Goal: Task Accomplishment & Management: Manage account settings

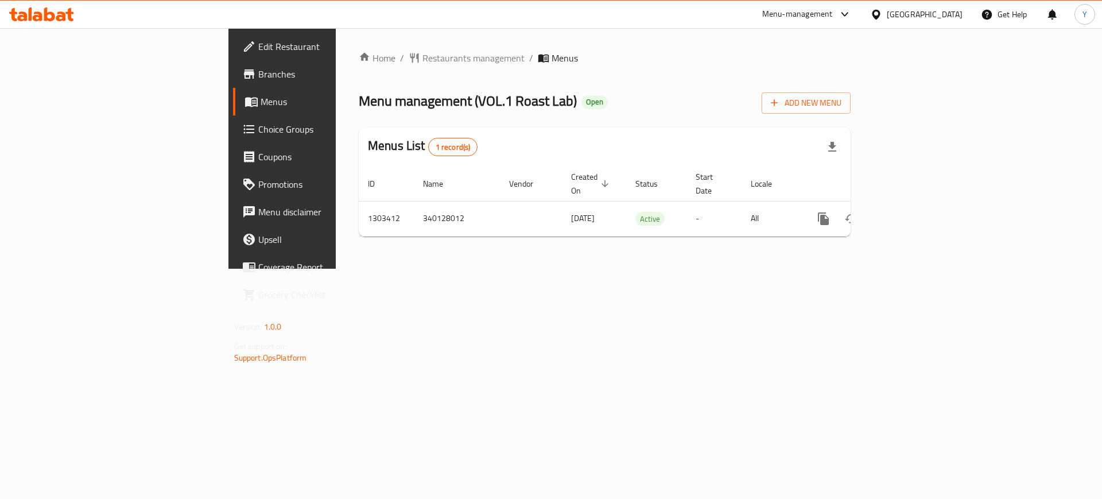
click at [615, 85] on div "Home / Restaurants management / Menus Menu management ( VOL.1 Roast Lab ) Open …" at bounding box center [605, 148] width 492 height 194
click at [422, 61] on span "Restaurants management" at bounding box center [473, 58] width 102 height 14
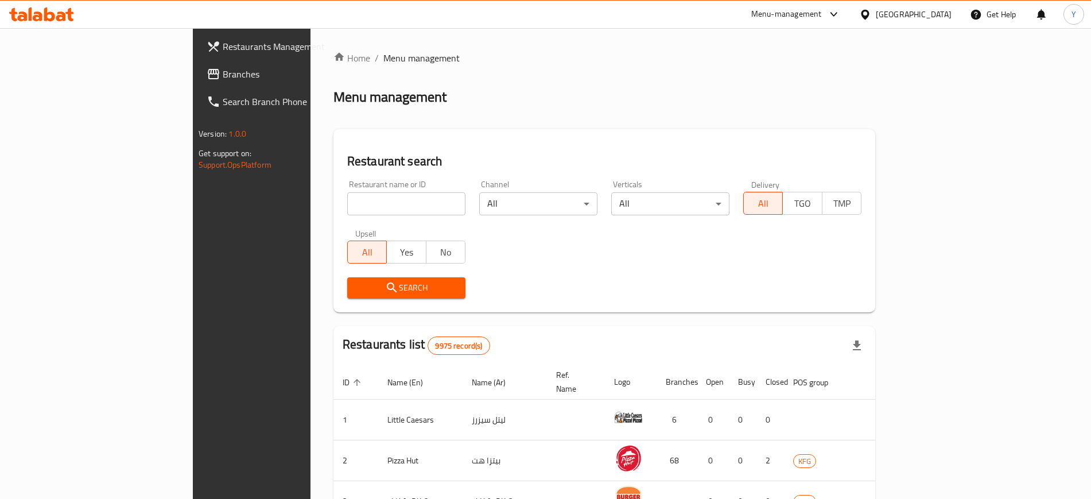
click at [333, 204] on div "Home / Menu management Menu management Restaurant search Restaurant name or ID …" at bounding box center [604, 429] width 542 height 757
click at [347, 199] on input "search" at bounding box center [406, 203] width 118 height 23
click button "Search" at bounding box center [406, 287] width 118 height 21
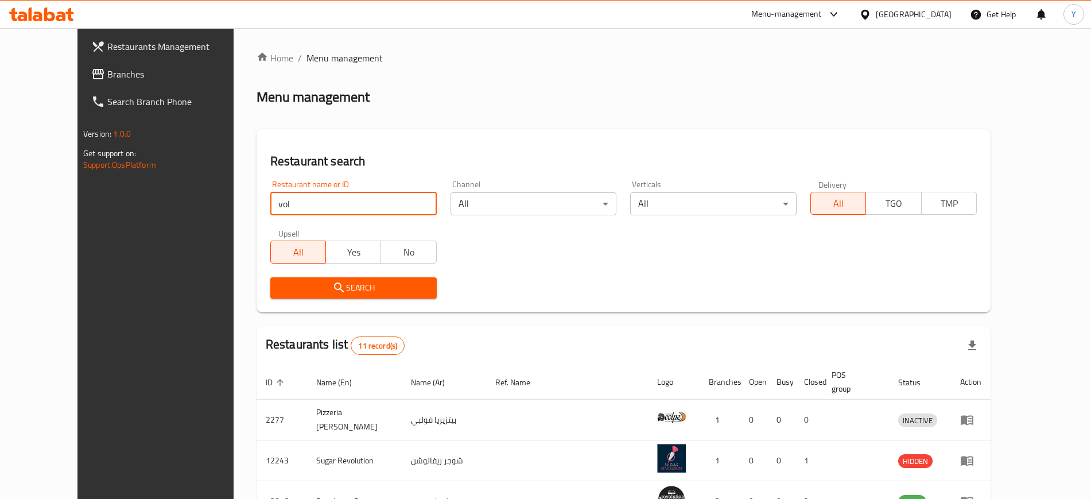
click at [491, 131] on div "Restaurant search Restaurant name or ID vol Restaurant name or ID Channel All ​…" at bounding box center [623, 220] width 734 height 183
click at [284, 208] on input "vol" at bounding box center [353, 203] width 166 height 23
type input "vol.1"
click button "Search" at bounding box center [353, 287] width 166 height 21
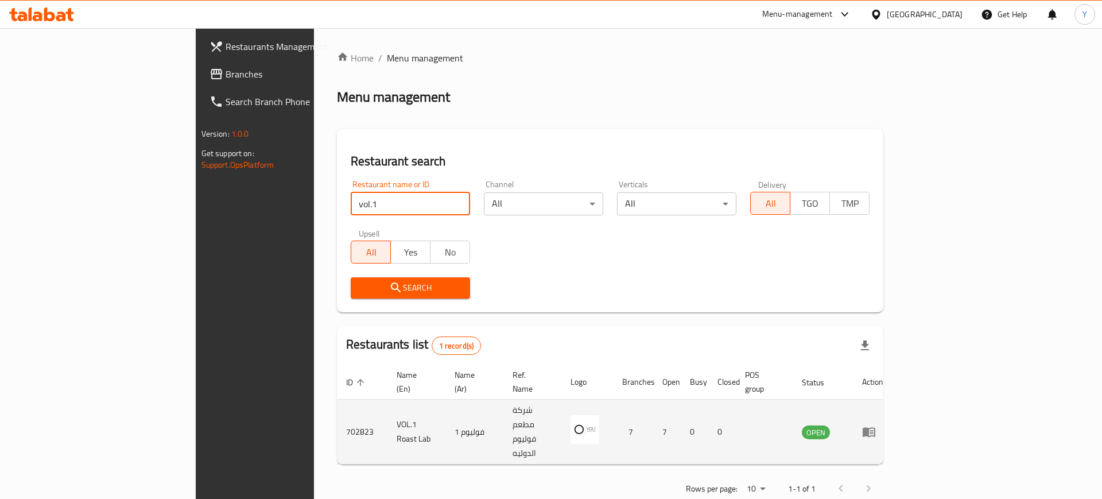
click at [892, 414] on td "enhanced table" at bounding box center [873, 431] width 40 height 65
click at [875, 425] on icon "enhanced table" at bounding box center [869, 432] width 14 height 14
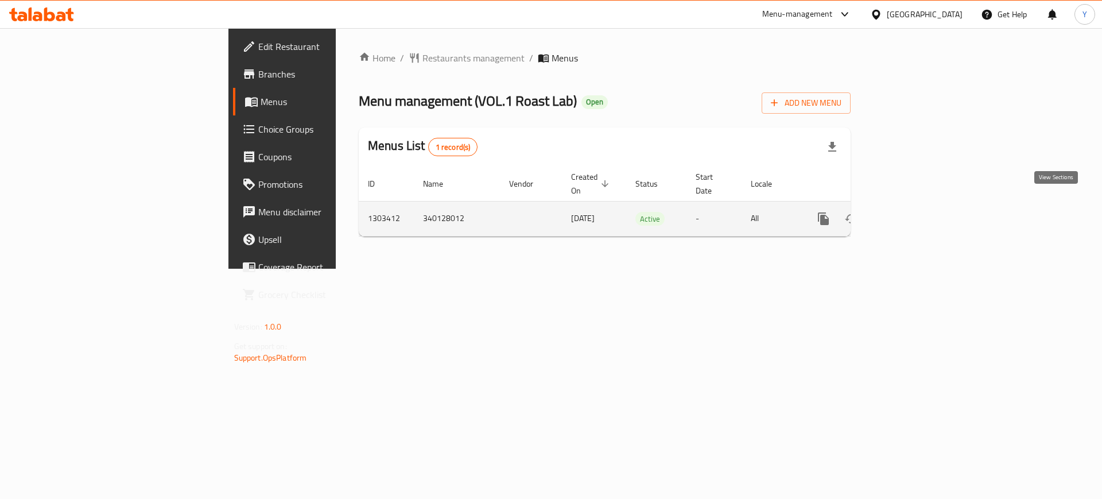
click at [913, 212] on icon "enhanced table" at bounding box center [906, 219] width 14 height 14
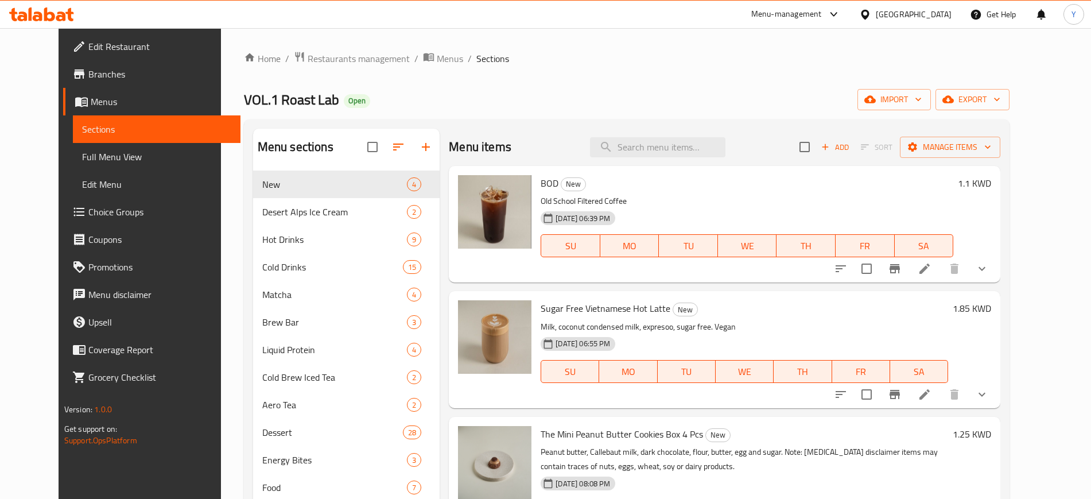
click at [549, 100] on div "VOL.1 Roast Lab Open import export" at bounding box center [626, 99] width 765 height 21
click at [661, 152] on input "search" at bounding box center [657, 147] width 135 height 20
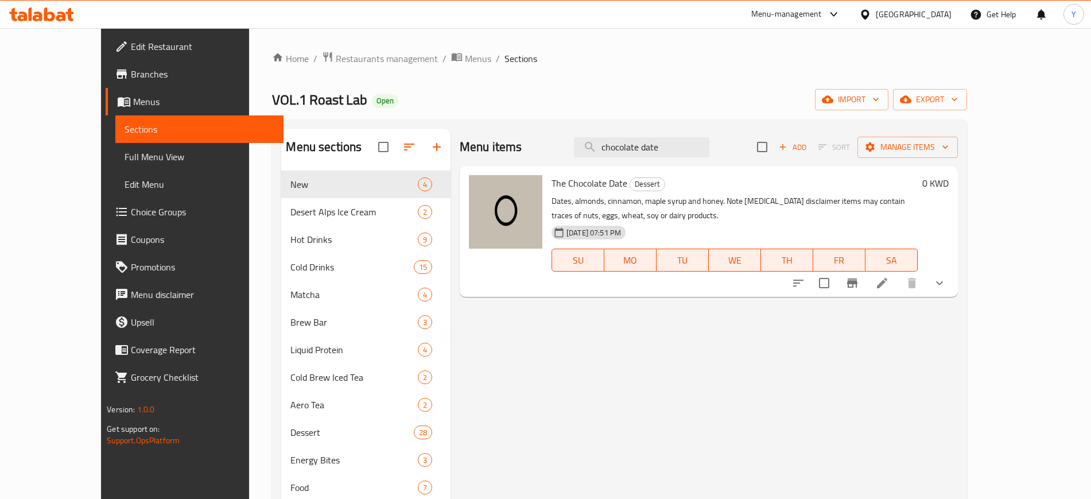
type input "chocolate date"
click at [635, 54] on ol "Home / Restaurants management / Menus / Sections" at bounding box center [619, 58] width 694 height 15
click at [472, 212] on img at bounding box center [505, 211] width 73 height 73
click at [479, 192] on icon "upload picture" at bounding box center [484, 190] width 11 height 10
click at [479, 190] on icon "upload picture" at bounding box center [484, 190] width 11 height 10
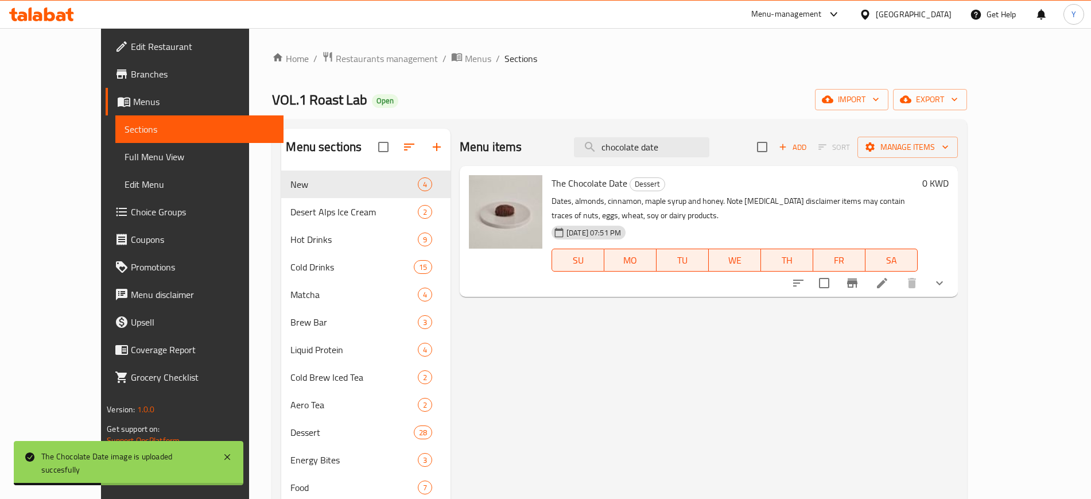
click at [814, 68] on div "Home / Restaurants management / Menus / Sections VOL.1 Roast Lab Open import ex…" at bounding box center [619, 406] width 694 height 711
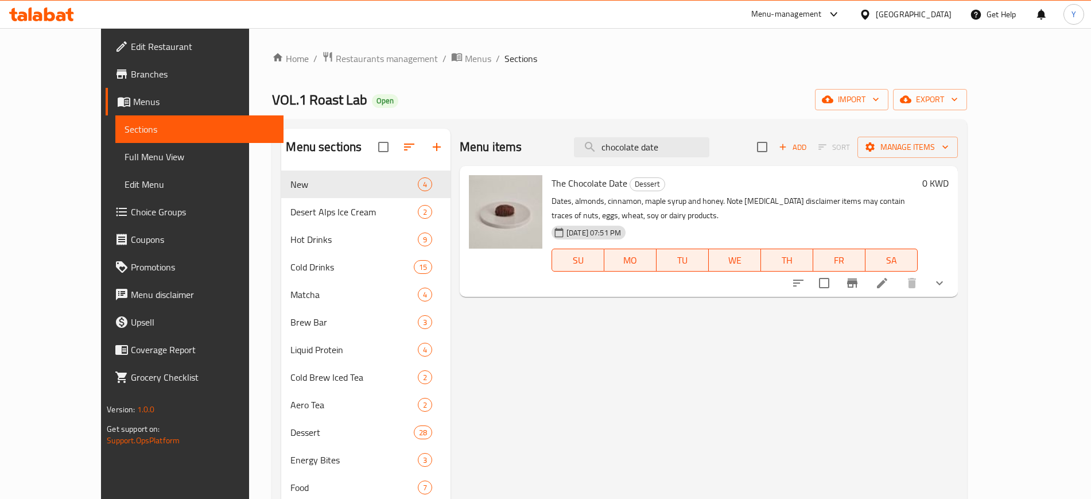
drag, startPoint x: 699, startPoint y: 151, endPoint x: 552, endPoint y: 130, distance: 147.9
click at [553, 131] on div "Menu items chocolate date Add Sort Manage items" at bounding box center [709, 147] width 498 height 37
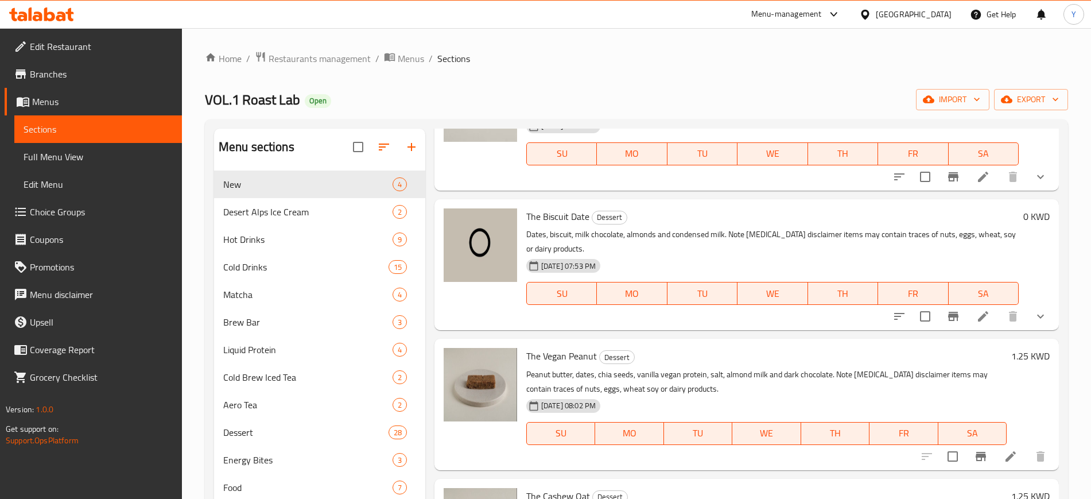
scroll to position [502, 0]
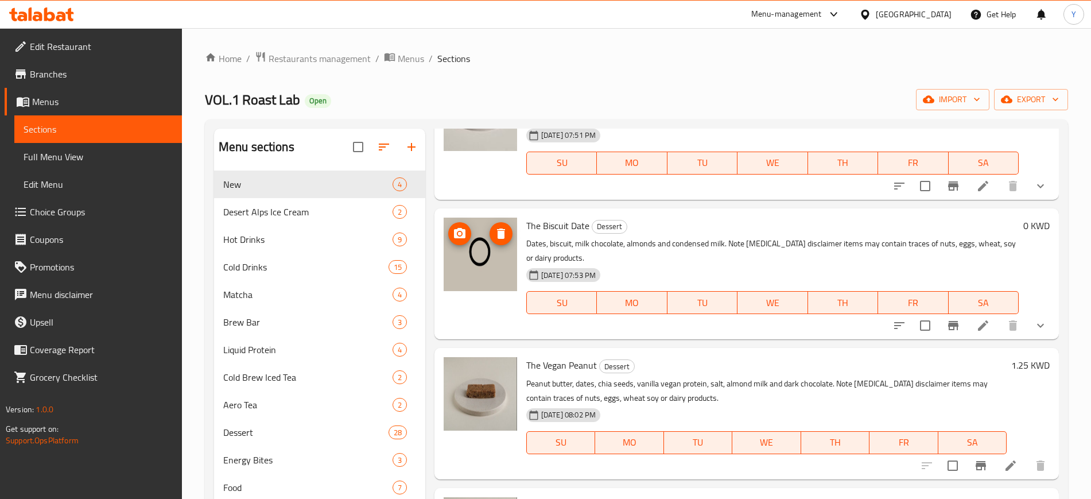
type input "date"
click at [461, 233] on circle "upload picture" at bounding box center [459, 232] width 3 height 3
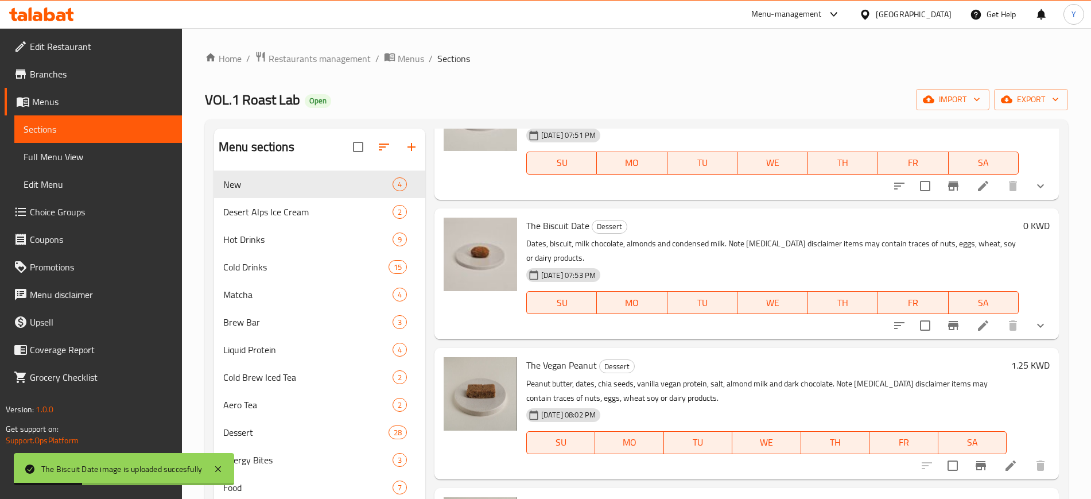
click at [664, 72] on div "Home / Restaurants management / Menus / Sections VOL.1 Roast Lab Open import ex…" at bounding box center [636, 406] width 863 height 711
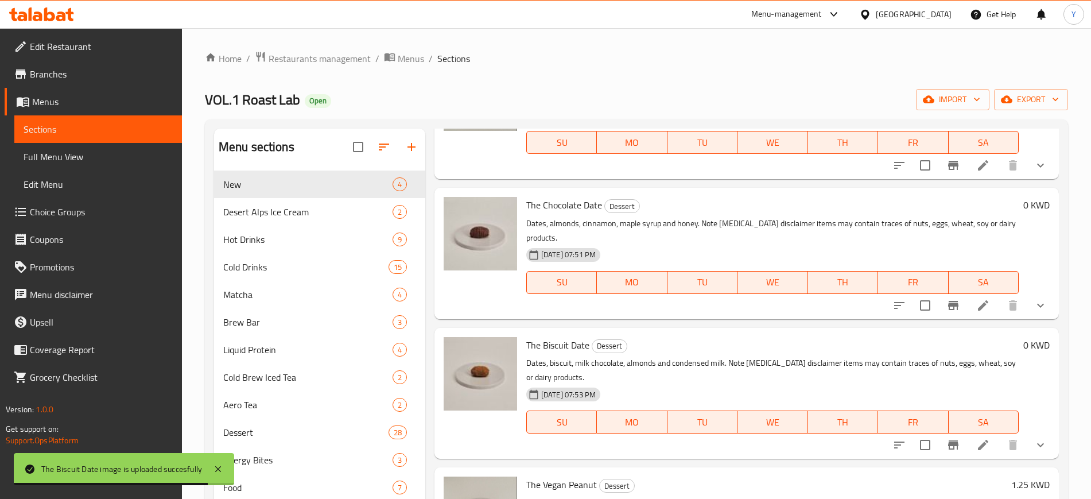
scroll to position [0, 0]
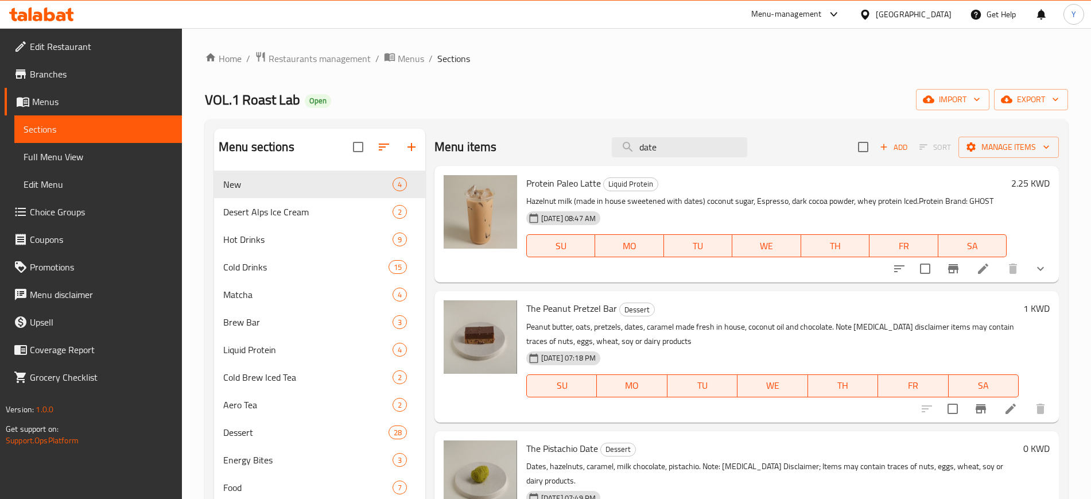
drag, startPoint x: 680, startPoint y: 151, endPoint x: 601, endPoint y: 138, distance: 80.8
click at [601, 138] on div "Menu items date Add Sort Manage items" at bounding box center [746, 147] width 624 height 37
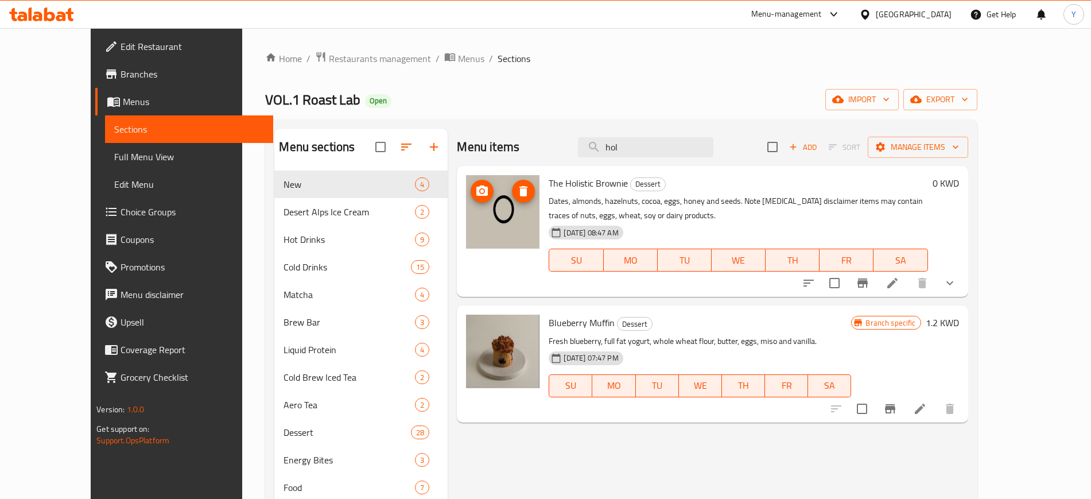
type input "hol"
click at [476, 187] on icon "upload picture" at bounding box center [481, 190] width 11 height 10
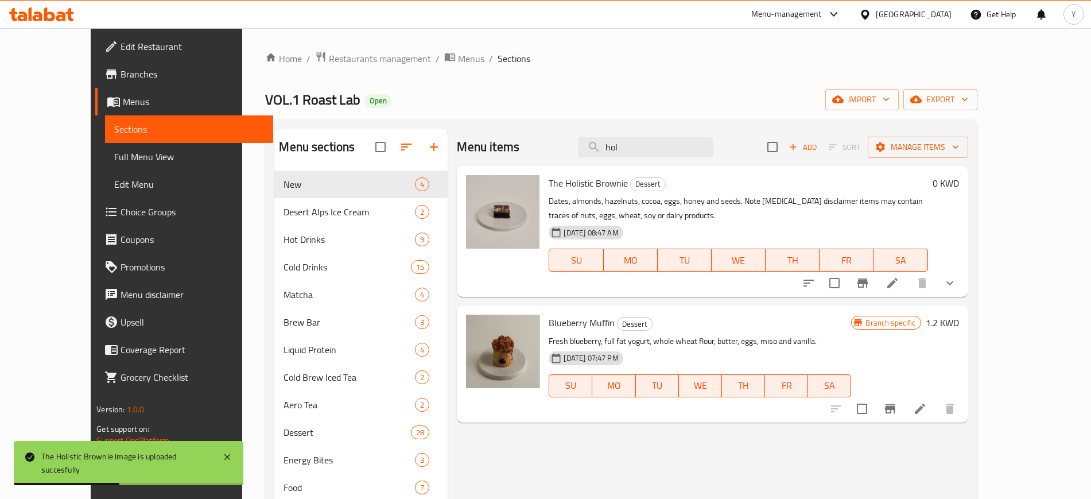
drag, startPoint x: 654, startPoint y: 147, endPoint x: 606, endPoint y: 136, distance: 49.4
click at [606, 137] on div "Menu items hol Add Sort Manage items" at bounding box center [712, 147] width 511 height 37
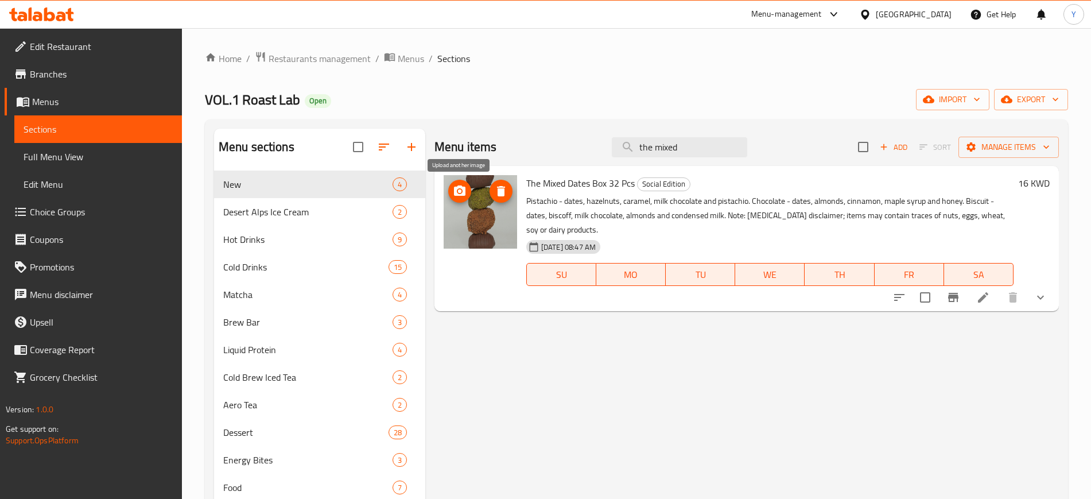
type input "the mixed"
click at [454, 190] on icon "upload picture" at bounding box center [459, 190] width 11 height 10
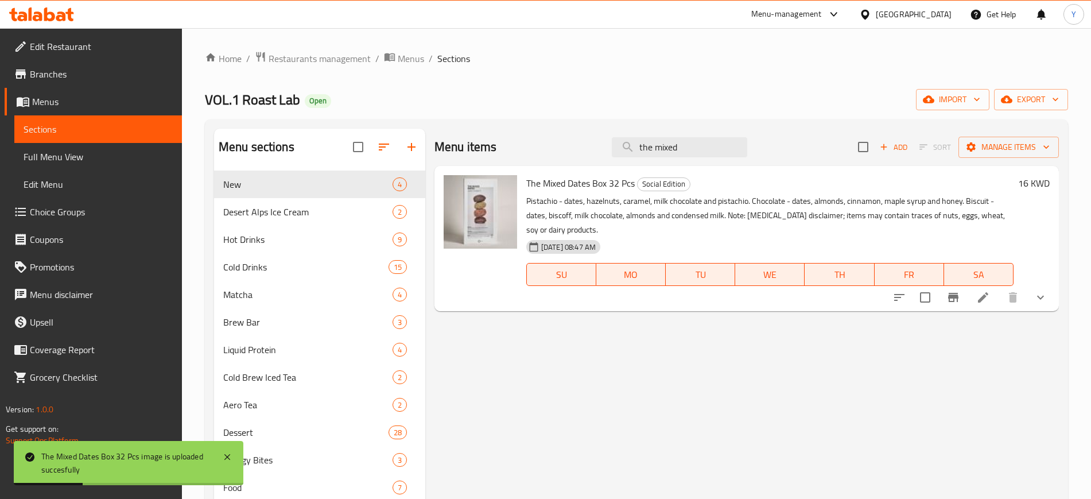
drag, startPoint x: 705, startPoint y: 146, endPoint x: 602, endPoint y: 124, distance: 105.7
click at [602, 124] on div "Menu sections New 4 Desert Alps Ice Cream 2 Hot Drinks 9 Cold Drinks 15 Matcha …" at bounding box center [636, 440] width 863 height 643
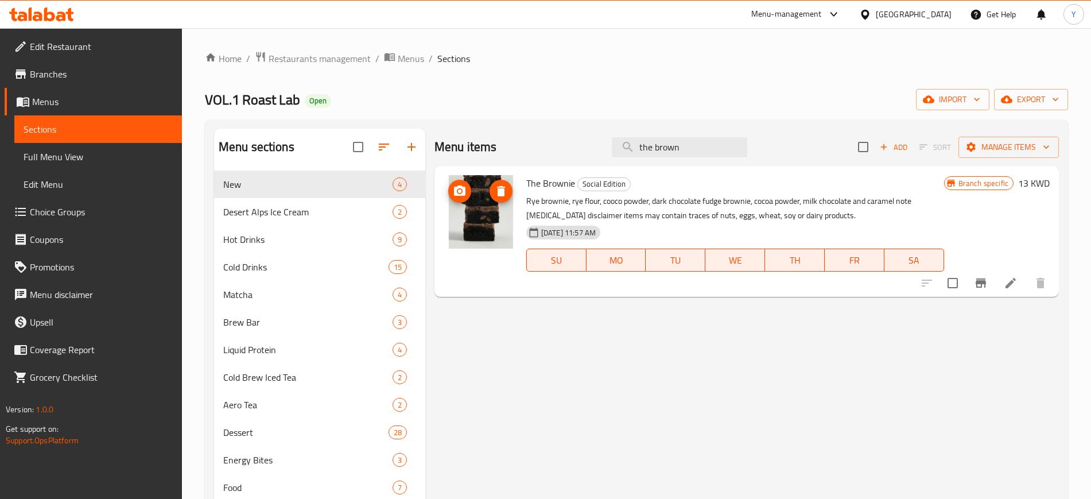
type input "the brown"
click at [456, 190] on icon "upload picture" at bounding box center [459, 190] width 11 height 10
click at [458, 190] on circle "upload picture" at bounding box center [459, 190] width 3 height 3
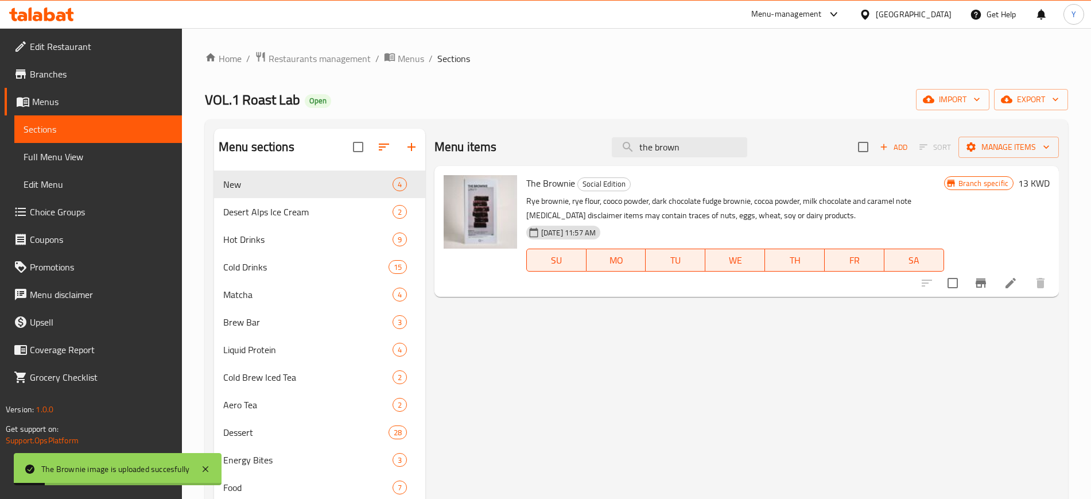
click at [604, 87] on div "Home / Restaurants management / Menus / Sections VOL.1 Roast Lab Open import ex…" at bounding box center [636, 406] width 863 height 711
click at [456, 189] on icon "upload picture" at bounding box center [459, 190] width 11 height 10
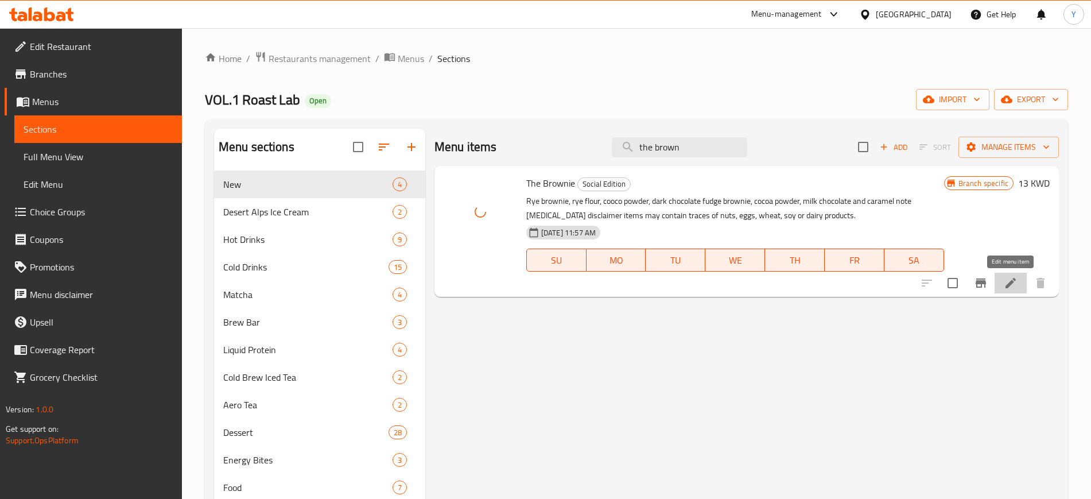
click at [1009, 286] on icon at bounding box center [1010, 283] width 14 height 14
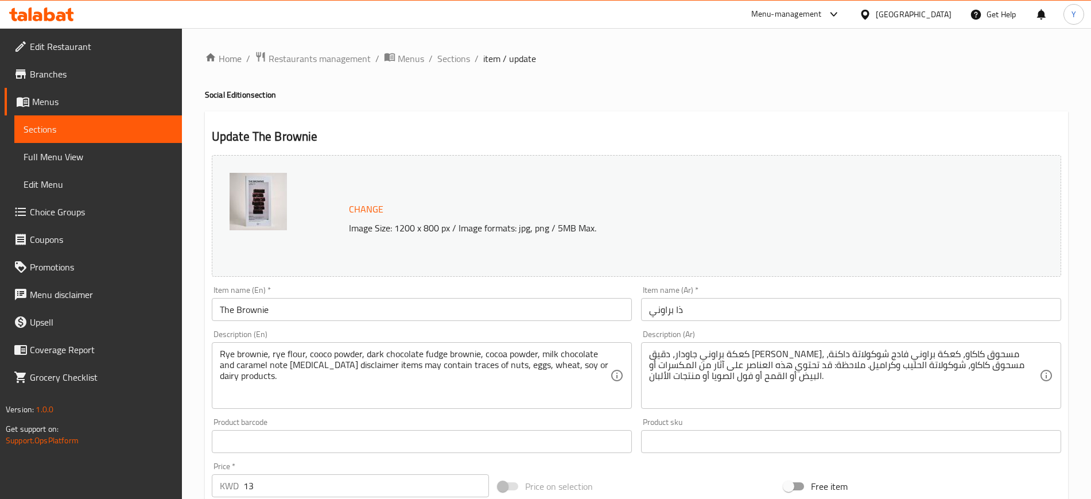
click at [362, 204] on span "Change" at bounding box center [366, 209] width 34 height 17
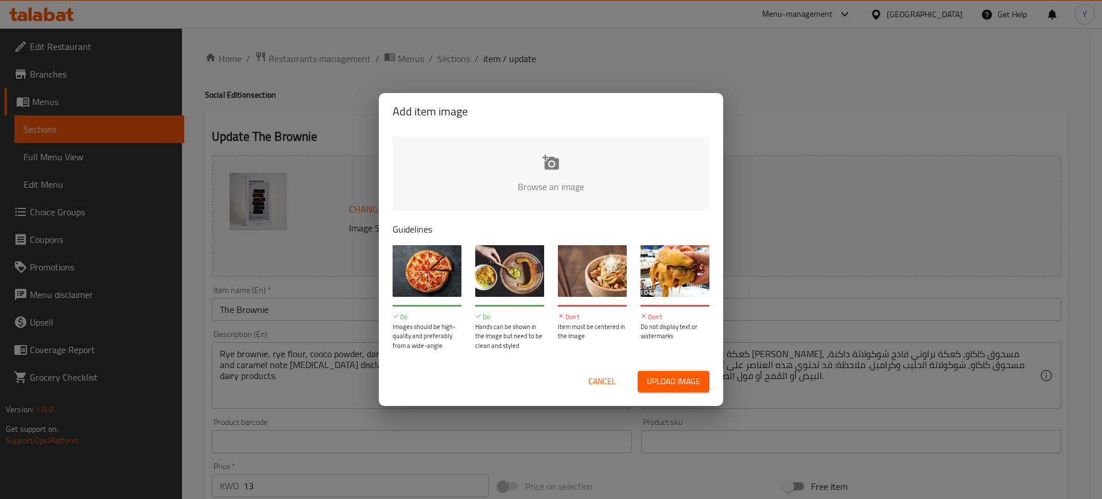
click at [550, 170] on input "file" at bounding box center [938, 190] width 1092 height 107
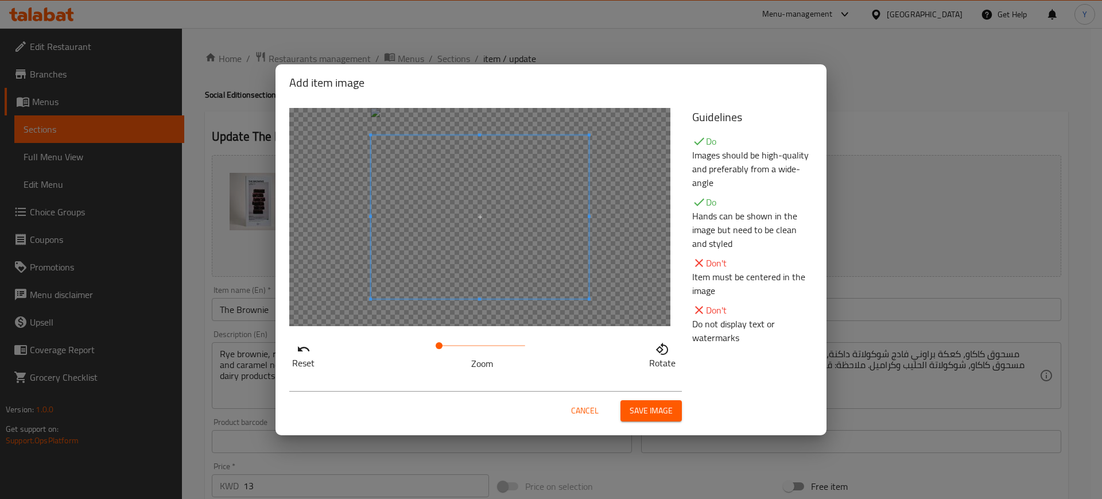
click at [477, 302] on div at bounding box center [479, 217] width 381 height 218
drag, startPoint x: 435, startPoint y: 343, endPoint x: 368, endPoint y: 343, distance: 67.1
click at [368, 343] on div "Reset Zoom Rotate" at bounding box center [483, 353] width 389 height 33
click at [484, 212] on span at bounding box center [480, 203] width 218 height 164
click at [576, 410] on span "Cancel" at bounding box center [585, 410] width 28 height 14
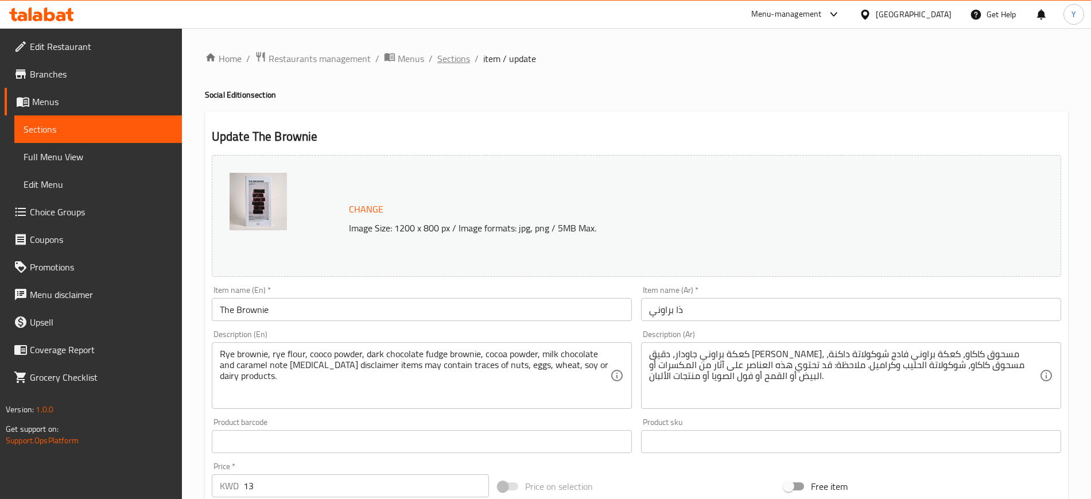
click at [442, 57] on span "Sections" at bounding box center [453, 59] width 33 height 14
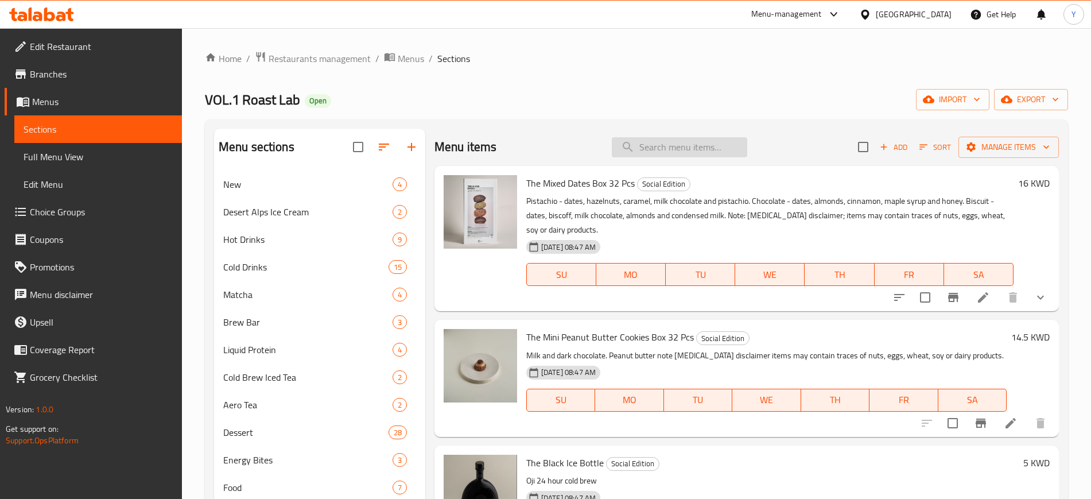
click at [672, 142] on input "search" at bounding box center [679, 147] width 135 height 20
type input ","
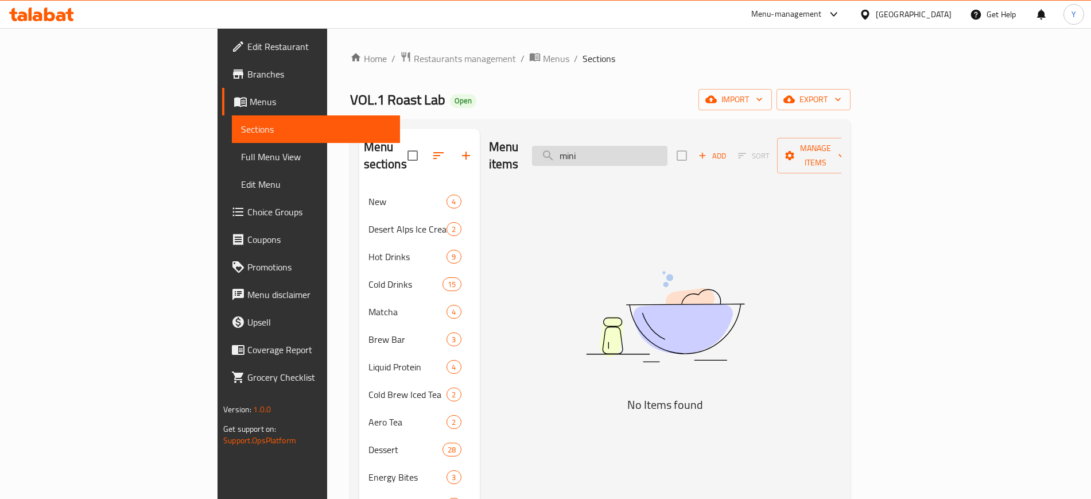
type input "mini"
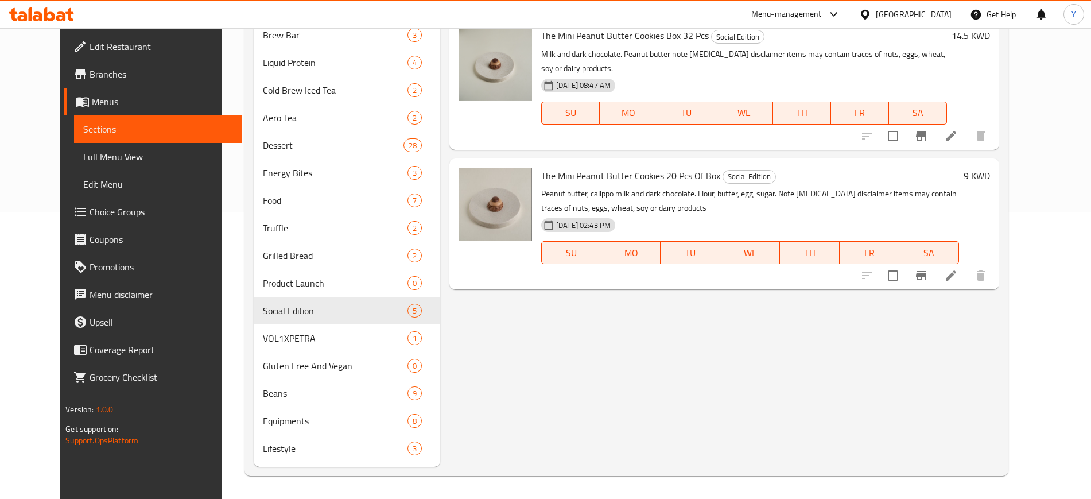
click at [596, 316] on div "Menu items mini Add Sort Manage items The Mini Peanut Butter Cookies Box 4 Pcs …" at bounding box center [719, 154] width 559 height 625
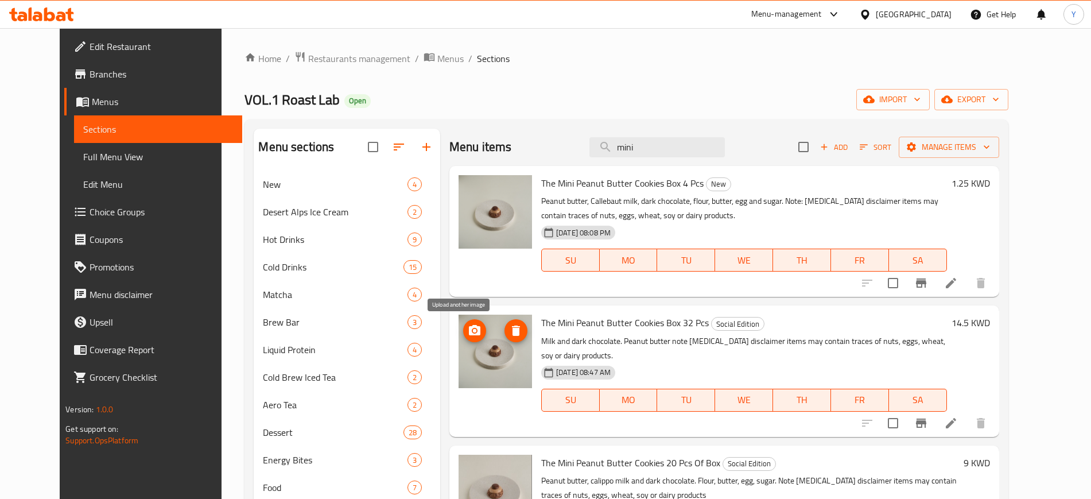
click at [468, 325] on icon "upload picture" at bounding box center [475, 331] width 14 height 14
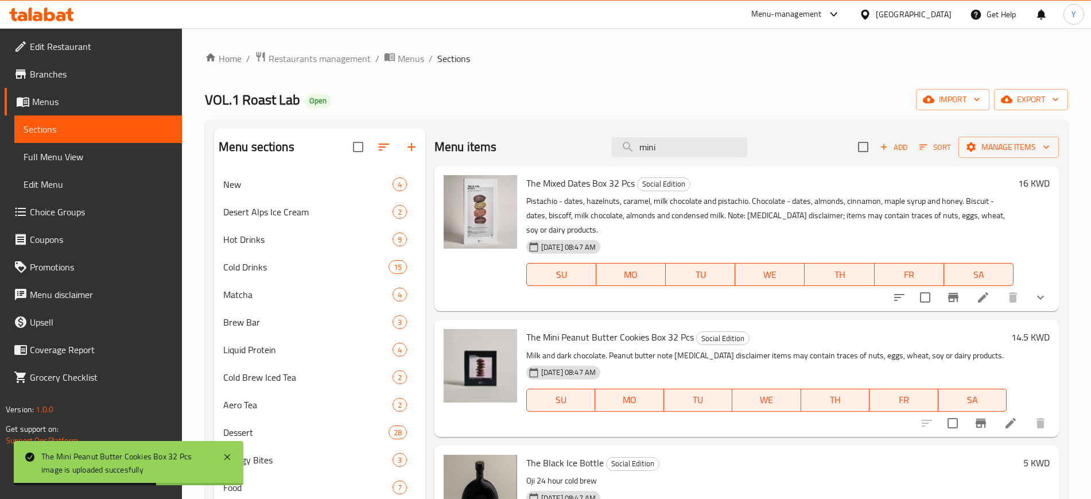
click at [568, 81] on div "Home / Restaurants management / Menus / Sections VOL.1 Roast Lab Open import ex…" at bounding box center [636, 406] width 863 height 711
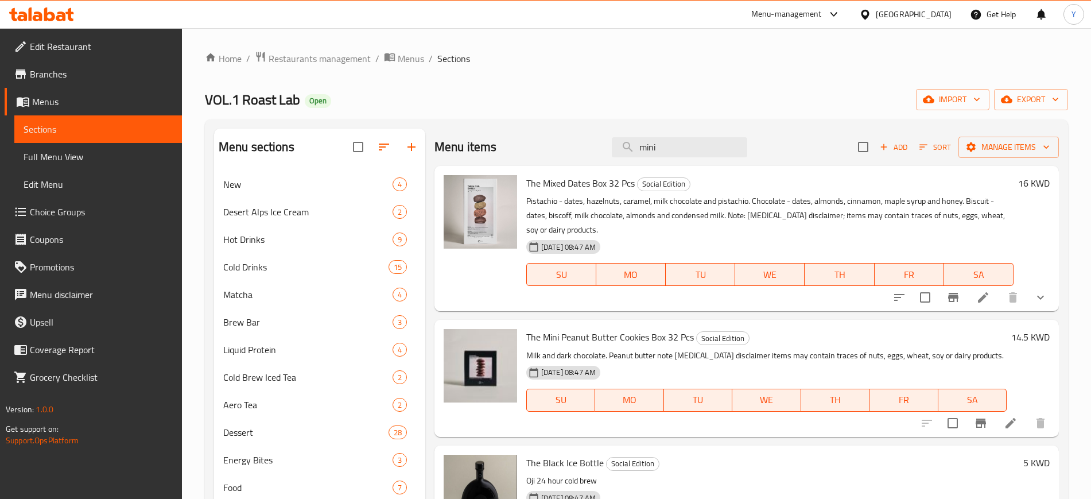
drag, startPoint x: 669, startPoint y: 143, endPoint x: 569, endPoint y: 129, distance: 101.3
click at [571, 131] on div "Menu items mini Add Sort Manage items" at bounding box center [746, 147] width 624 height 37
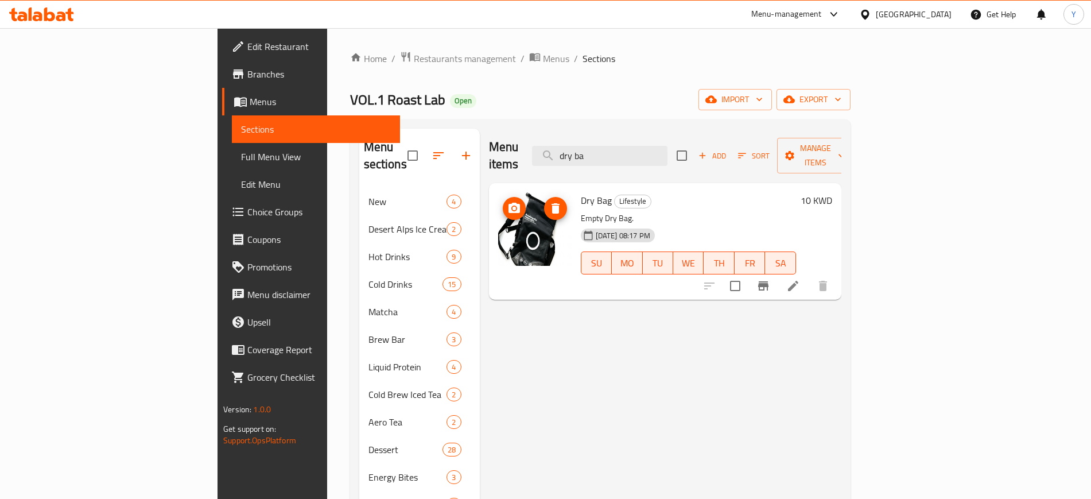
click at [508, 203] on icon "upload picture" at bounding box center [513, 208] width 11 height 10
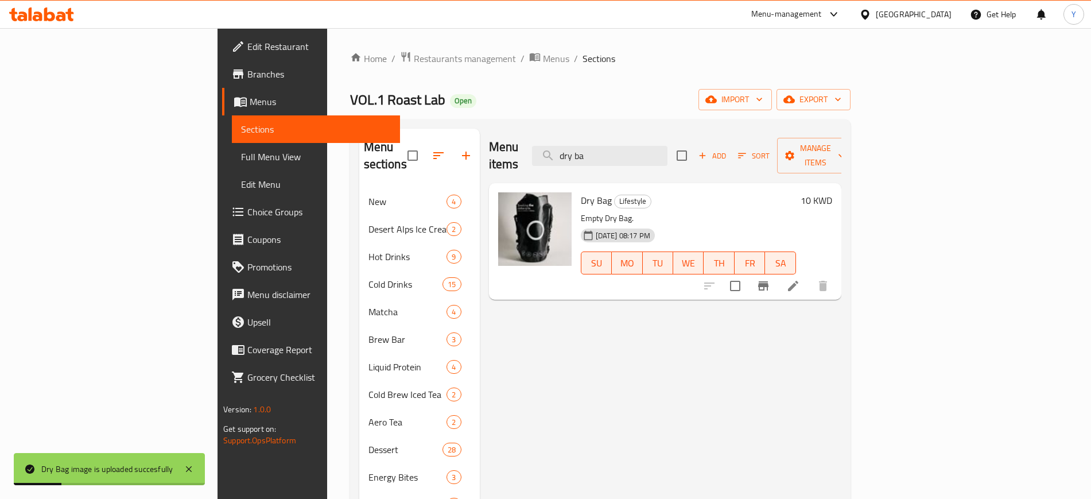
drag, startPoint x: 671, startPoint y: 145, endPoint x: 604, endPoint y: 132, distance: 68.3
click at [604, 132] on div "Menu items dry ba Add Sort Manage items" at bounding box center [665, 156] width 352 height 55
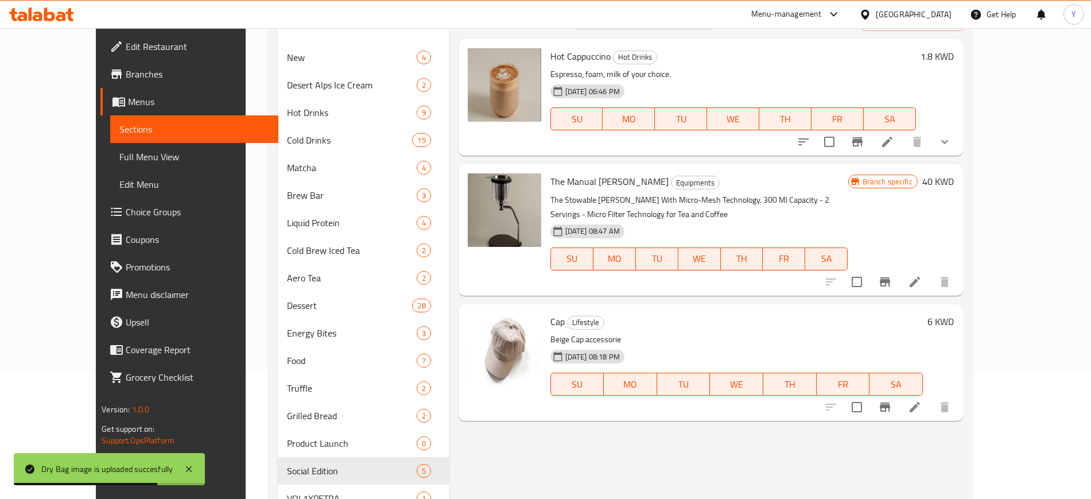
scroll to position [215, 0]
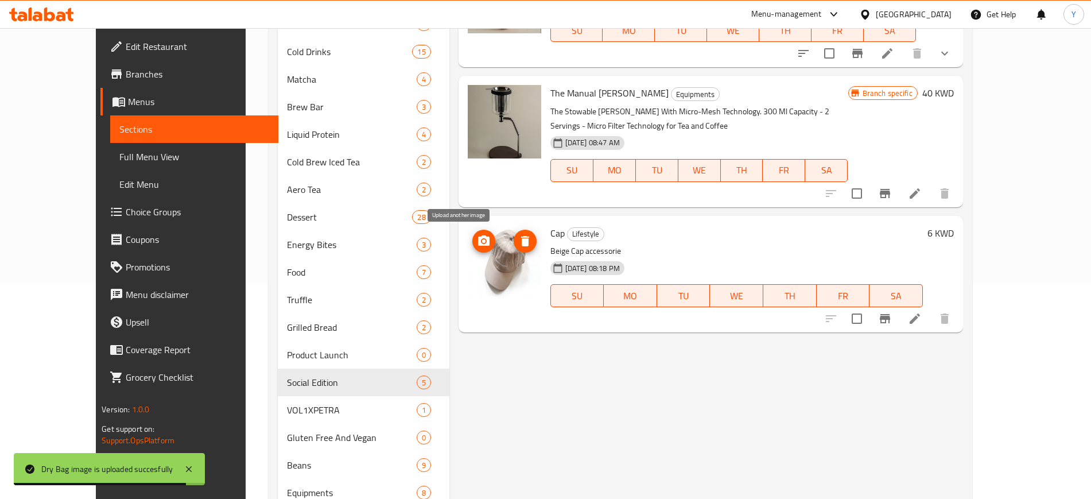
type input "cap"
click at [472, 248] on button "upload picture" at bounding box center [483, 240] width 23 height 23
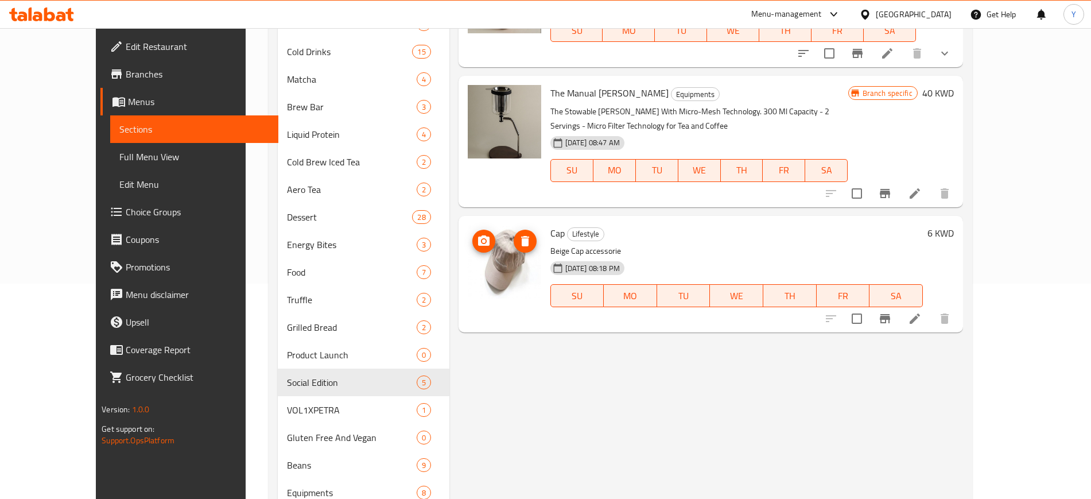
click at [478, 237] on icon "upload picture" at bounding box center [483, 240] width 11 height 10
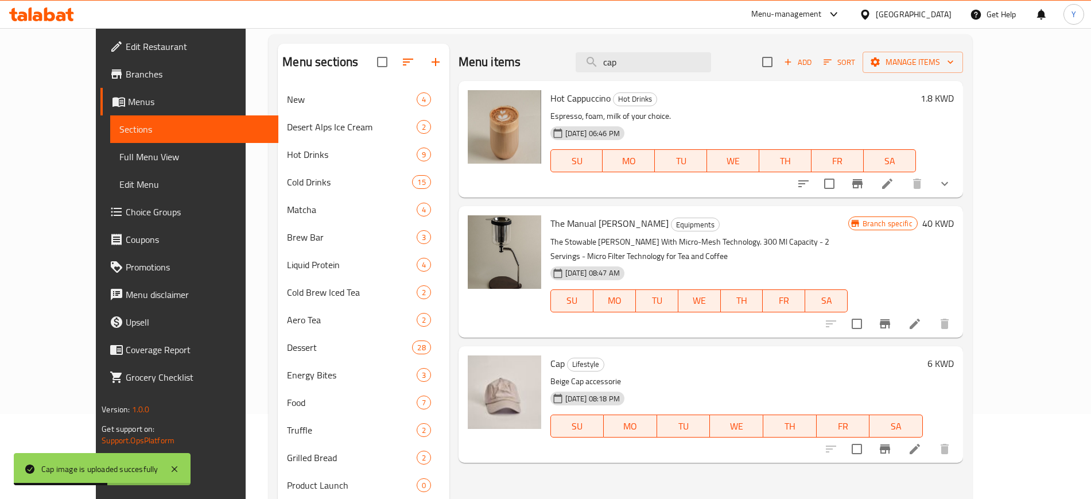
scroll to position [0, 0]
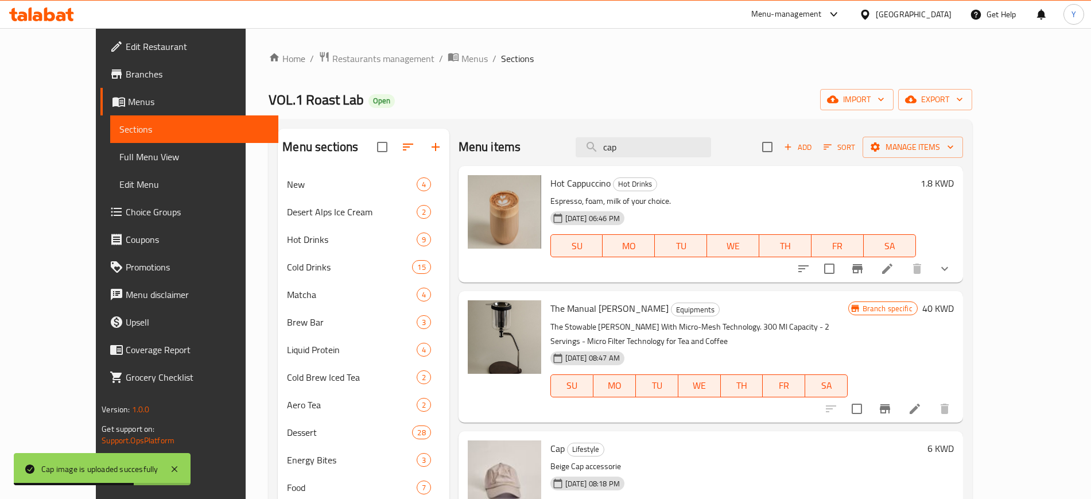
drag, startPoint x: 665, startPoint y: 144, endPoint x: 588, endPoint y: 133, distance: 77.6
click at [588, 133] on div "Menu items cap Add Sort Manage items" at bounding box center [710, 147] width 504 height 37
type input "o"
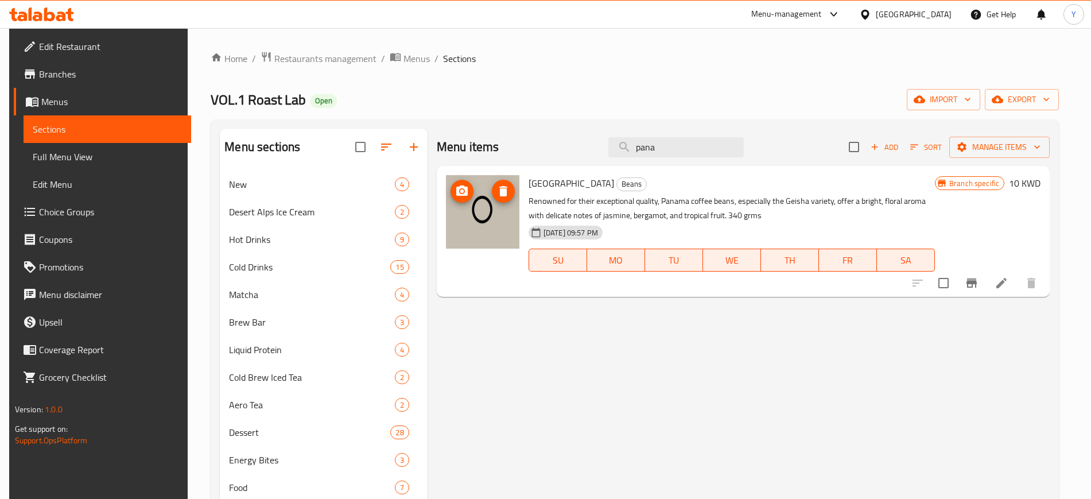
type input "pana"
click at [456, 192] on icon "upload picture" at bounding box center [461, 190] width 11 height 10
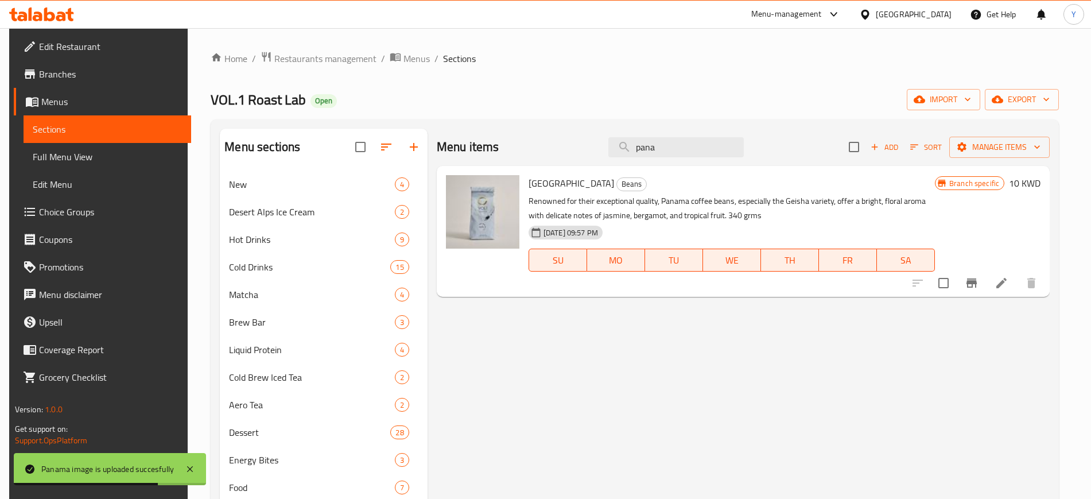
drag, startPoint x: 663, startPoint y: 147, endPoint x: 627, endPoint y: 134, distance: 37.7
click at [627, 134] on div "Menu items pana Add Sort Manage items" at bounding box center [743, 147] width 613 height 37
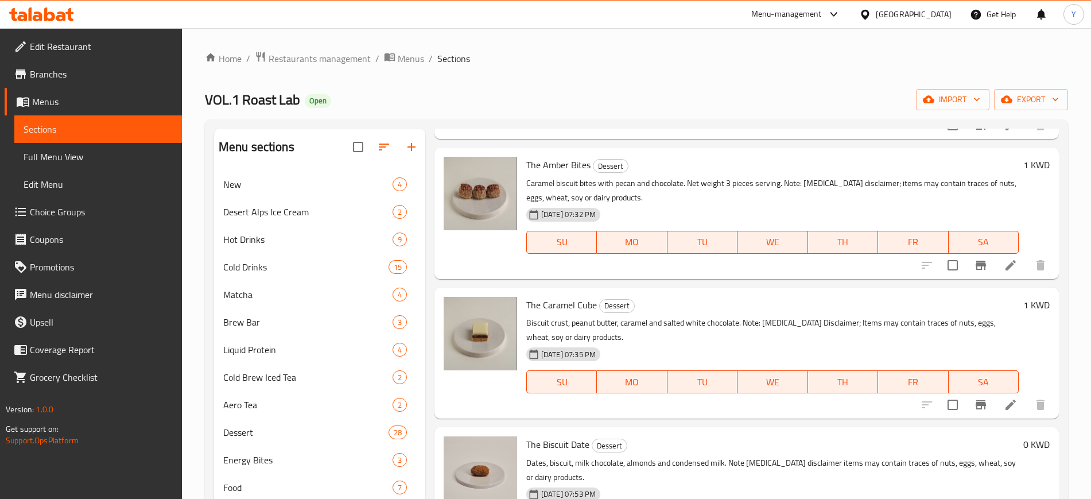
scroll to position [242, 0]
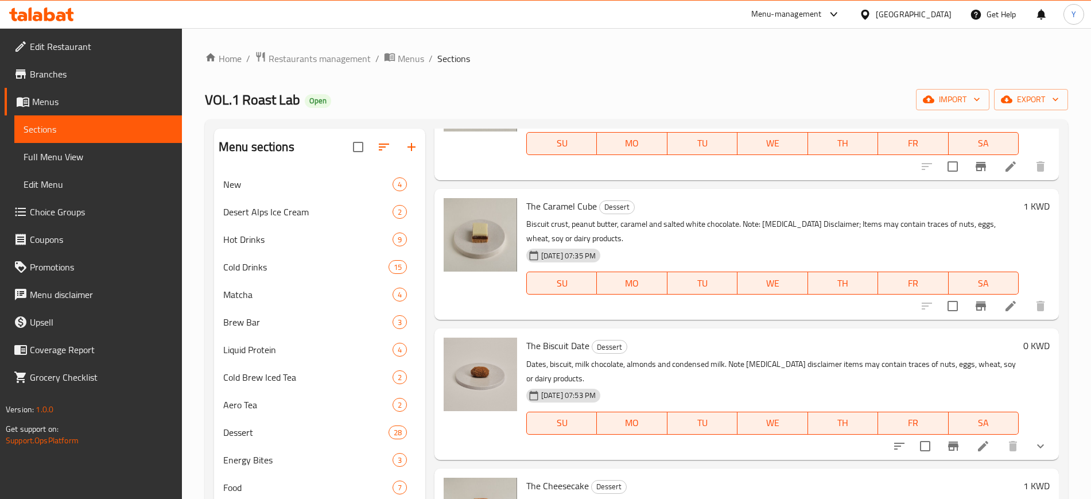
type input "biscu"
click at [976, 451] on icon at bounding box center [983, 446] width 14 height 14
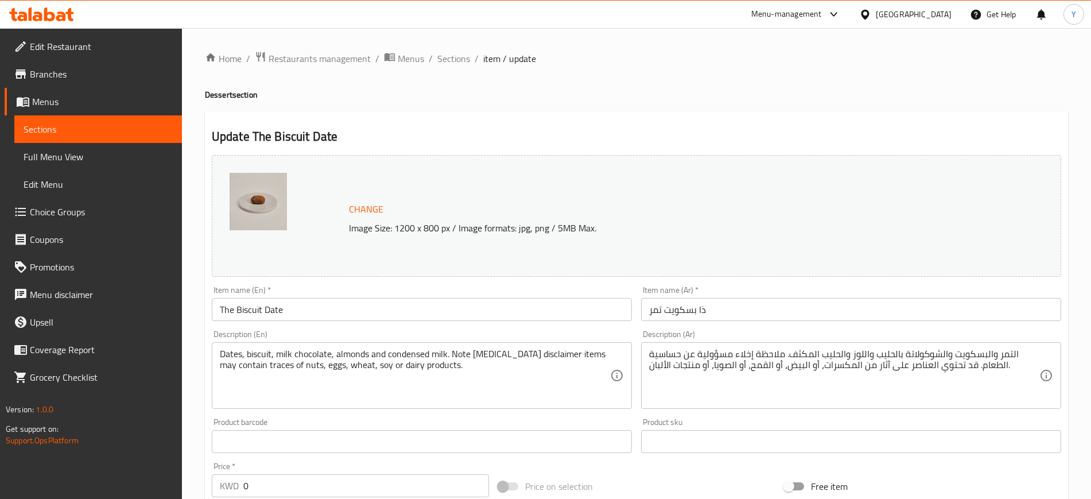
scroll to position [348, 0]
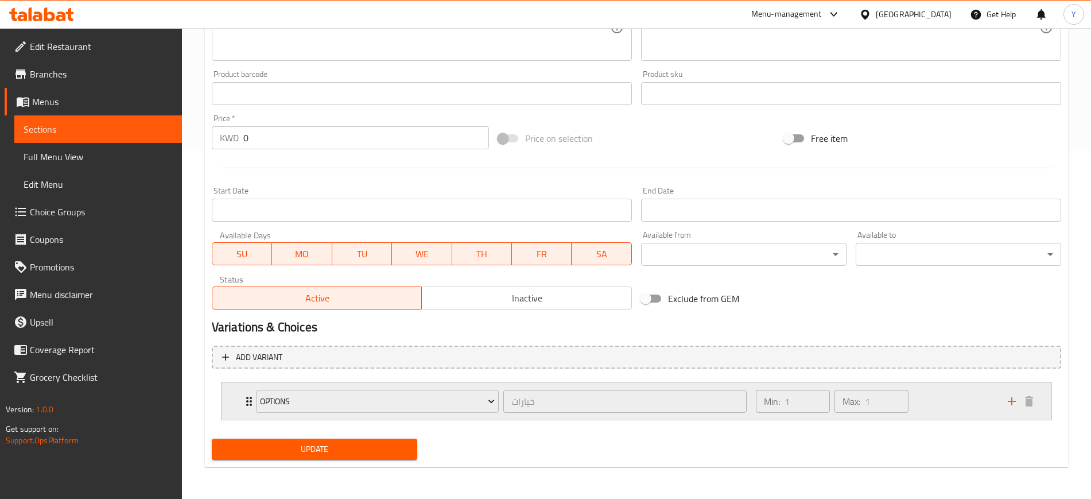
click at [250, 406] on div "Options خيارات ​" at bounding box center [501, 401] width 504 height 37
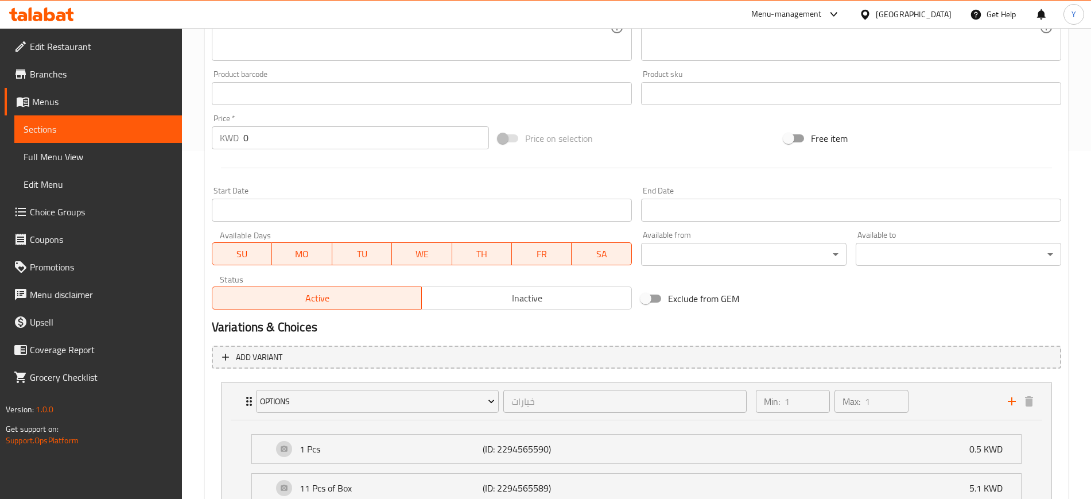
scroll to position [449, 0]
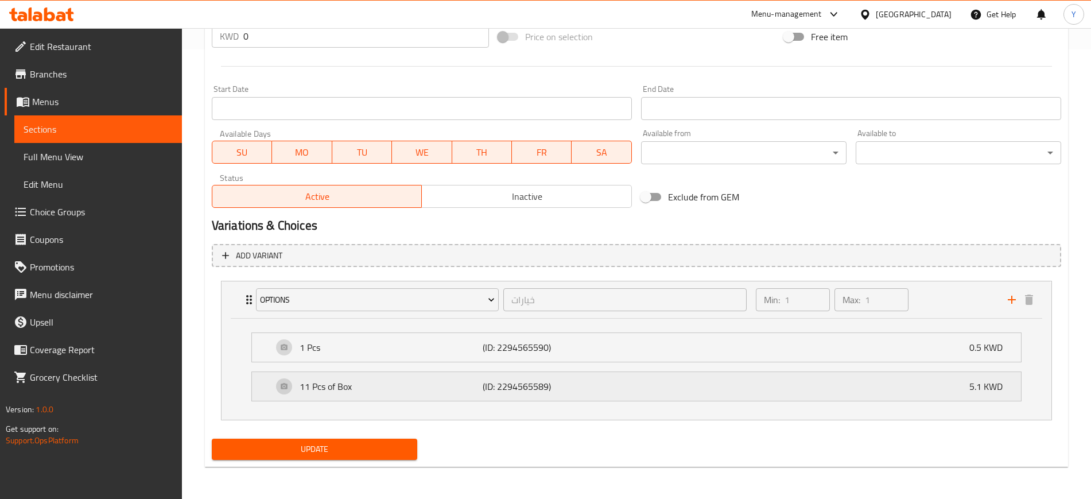
click at [331, 387] on p "11 Pcs of Box" at bounding box center [390, 386] width 183 height 14
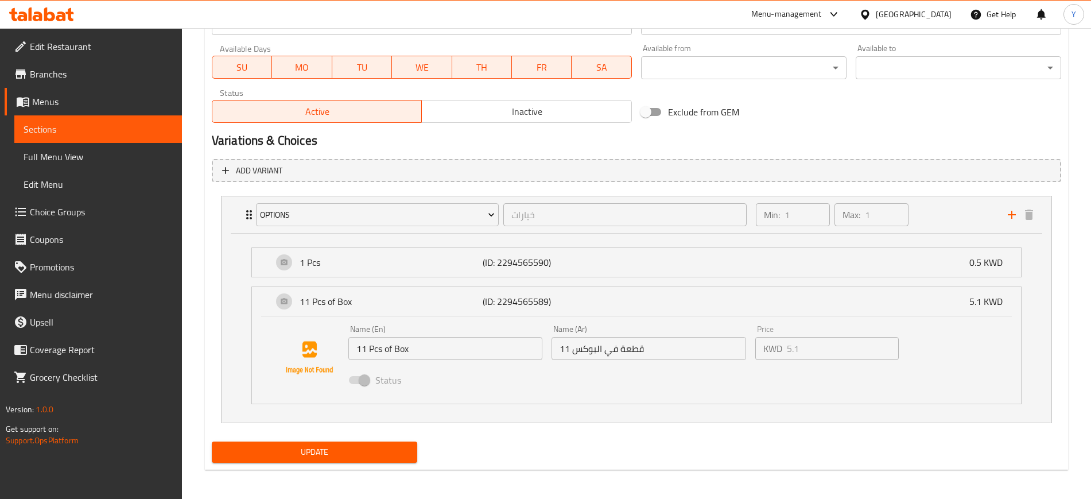
scroll to position [537, 0]
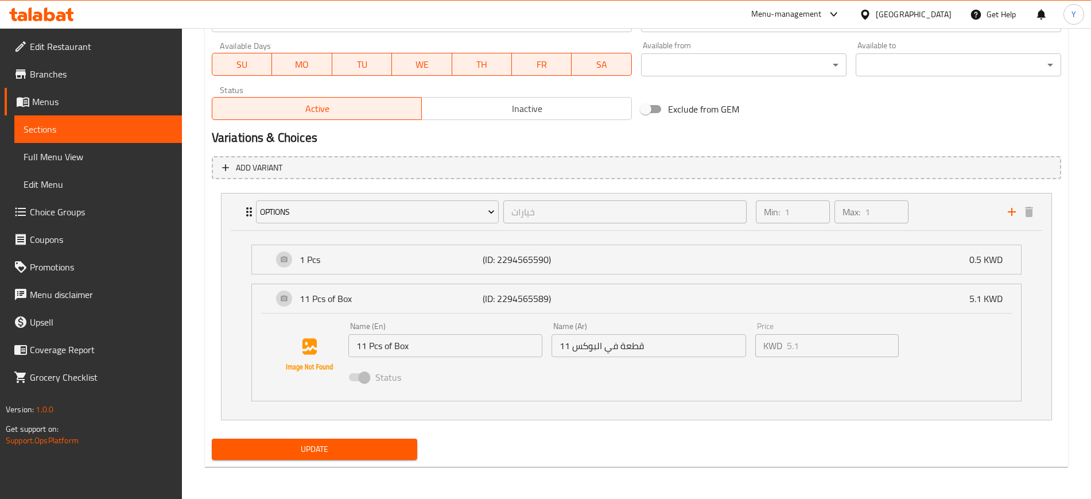
click at [39, 211] on span "Choice Groups" at bounding box center [101, 212] width 143 height 14
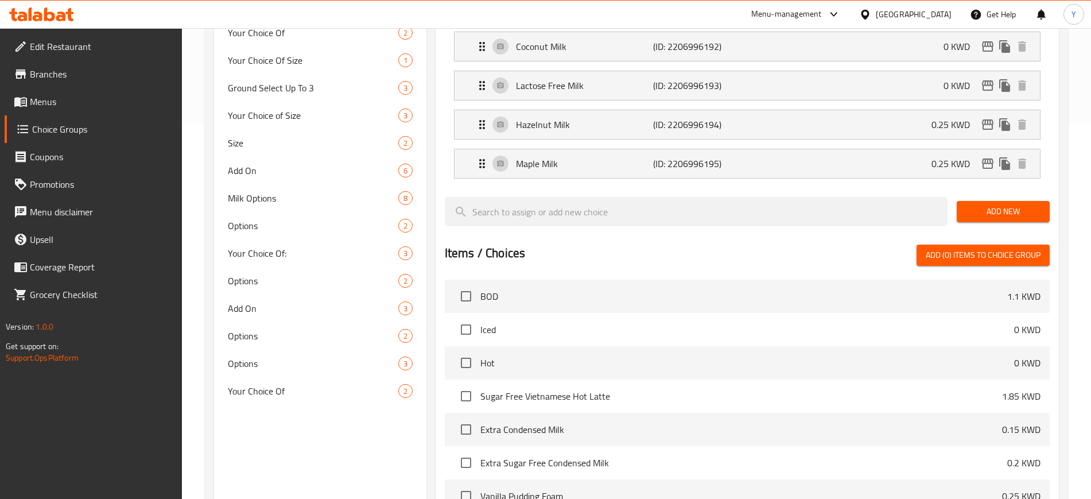
scroll to position [378, 0]
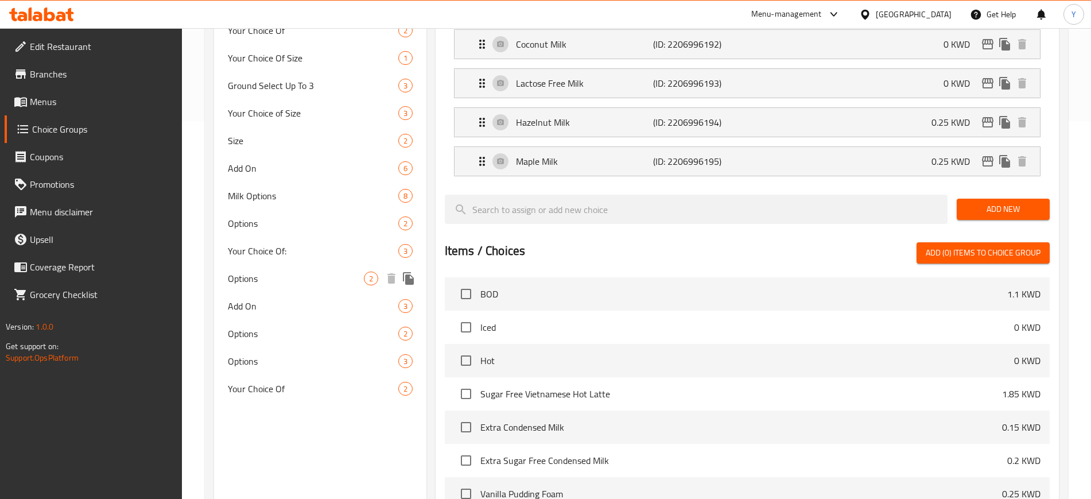
click at [289, 279] on span "Options" at bounding box center [296, 278] width 136 height 14
type input "Options"
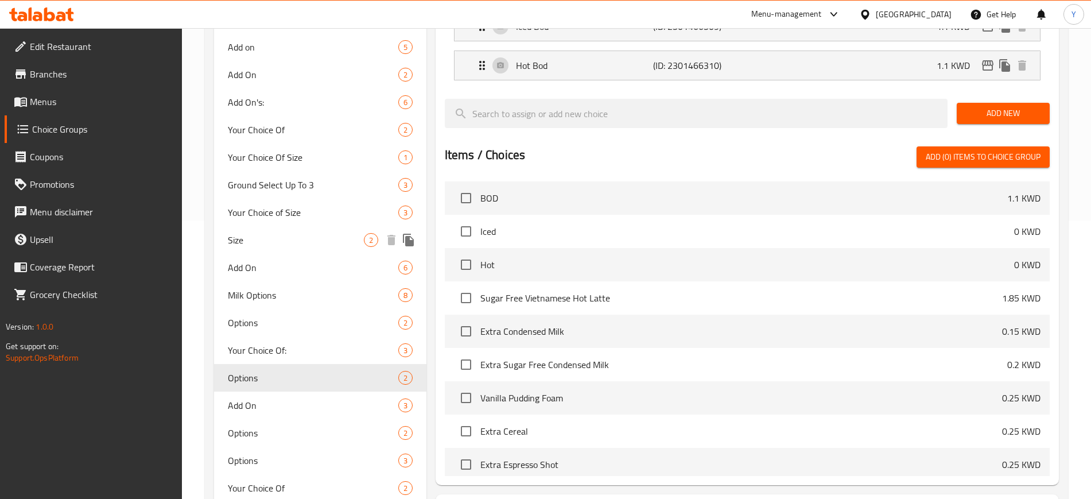
scroll to position [349, 0]
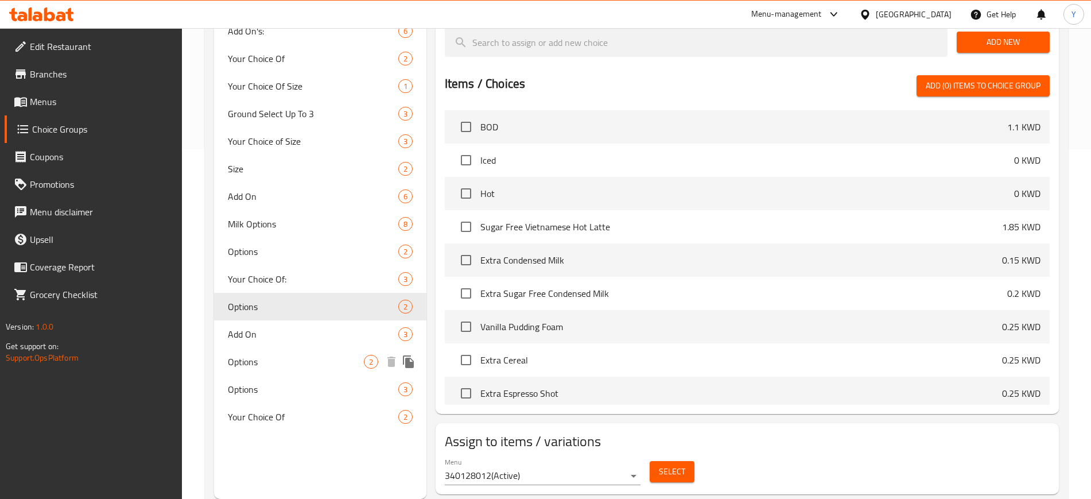
click at [253, 355] on span "Options" at bounding box center [296, 362] width 136 height 14
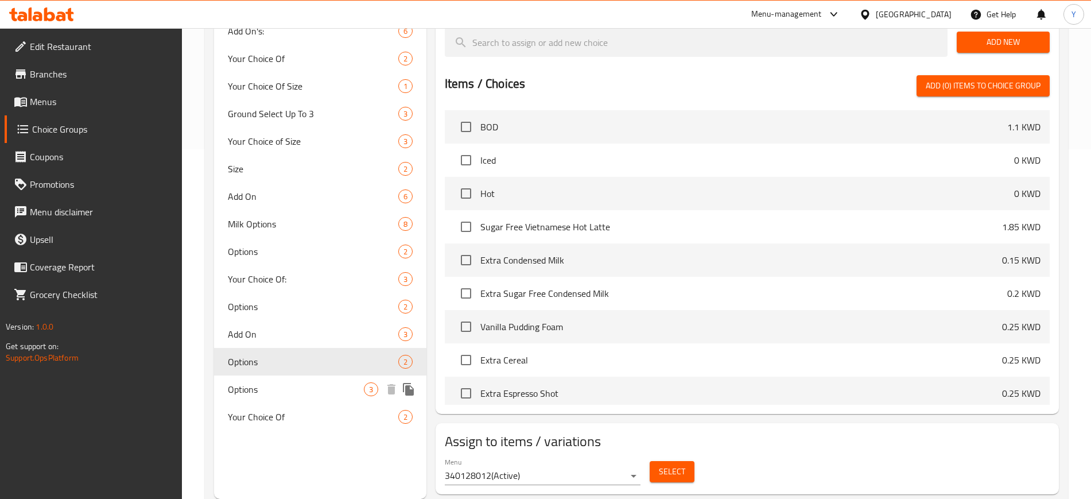
click at [256, 383] on span "Options" at bounding box center [296, 389] width 136 height 14
type input "خيارات"
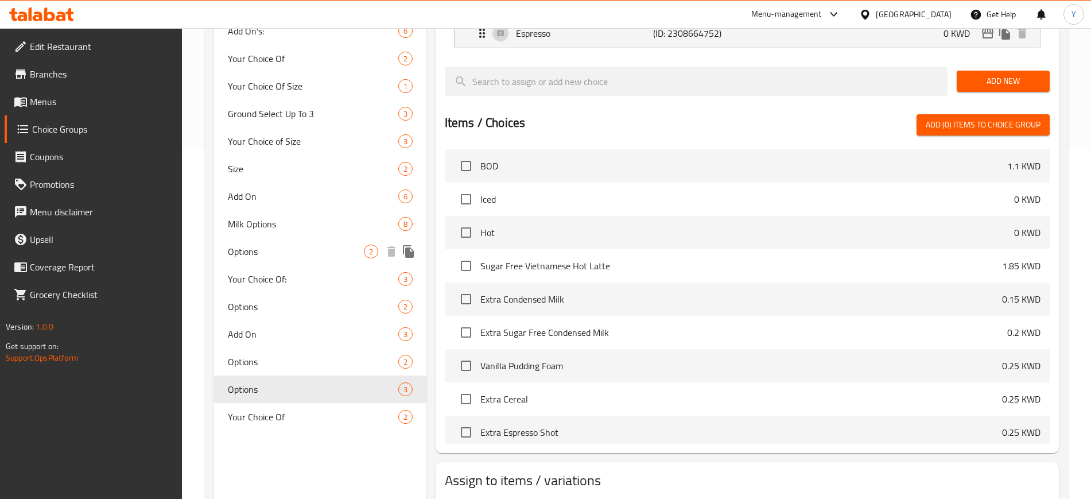
click at [257, 249] on span "Options" at bounding box center [296, 251] width 136 height 14
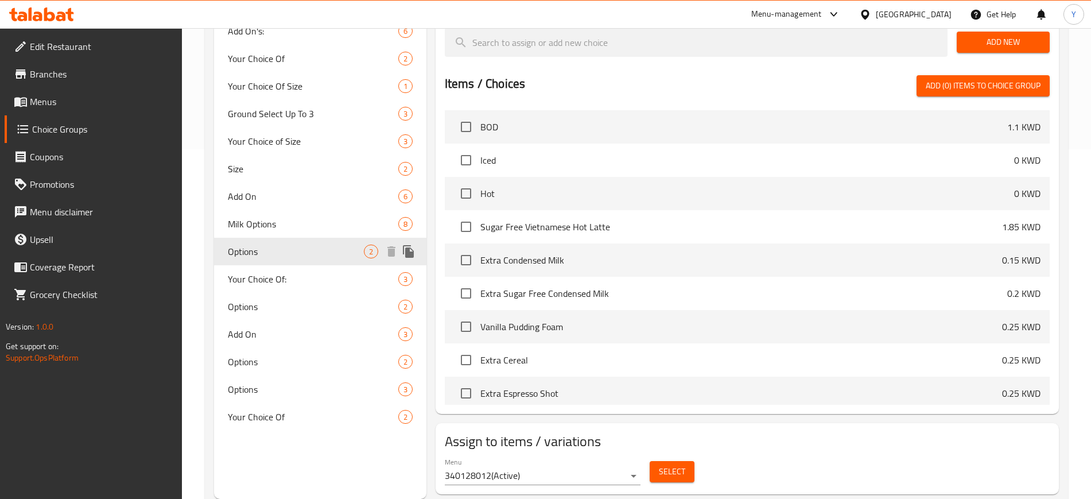
type input "1"
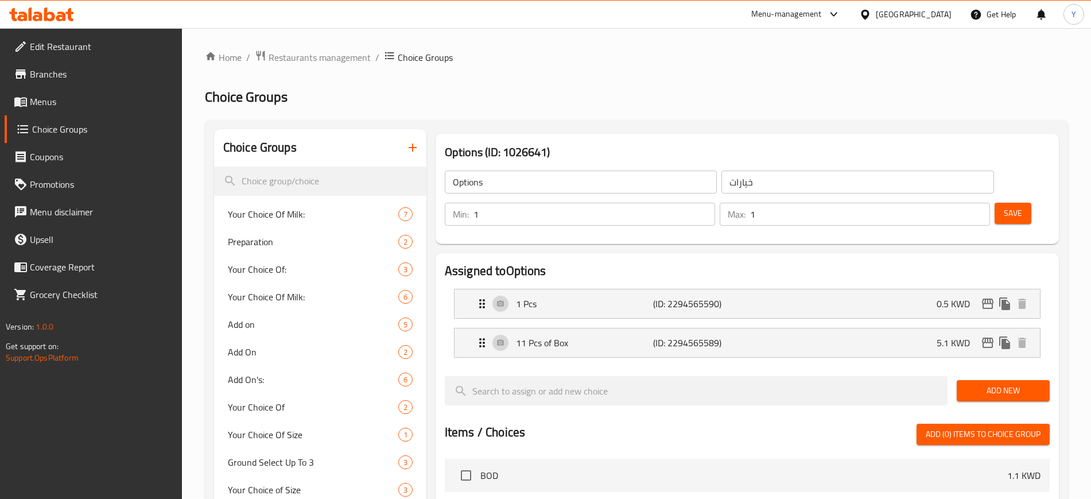
scroll to position [0, 0]
click at [565, 337] on p "11 Pcs of Box" at bounding box center [584, 344] width 137 height 14
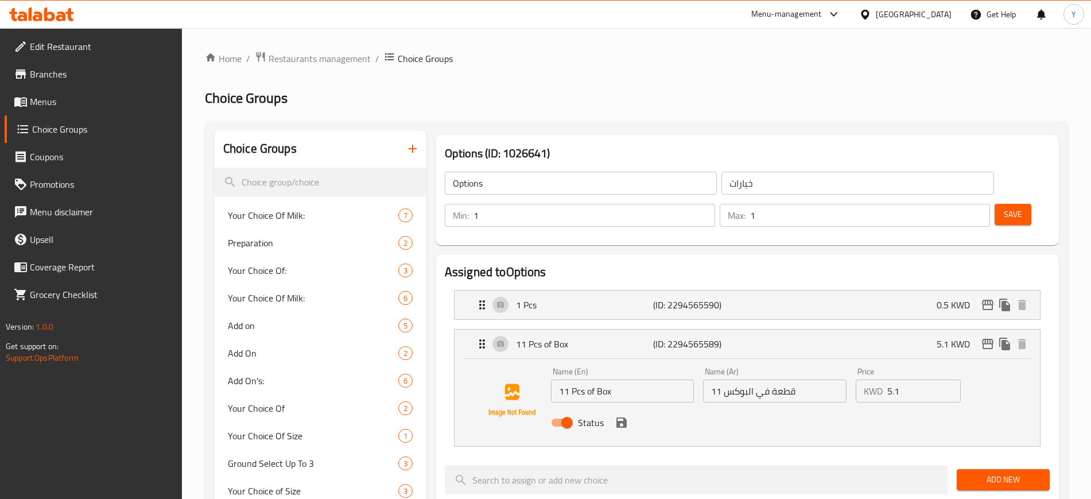
click at [904, 379] on input "5.1" at bounding box center [923, 390] width 73 height 23
click at [618, 415] on icon "save" at bounding box center [621, 422] width 14 height 14
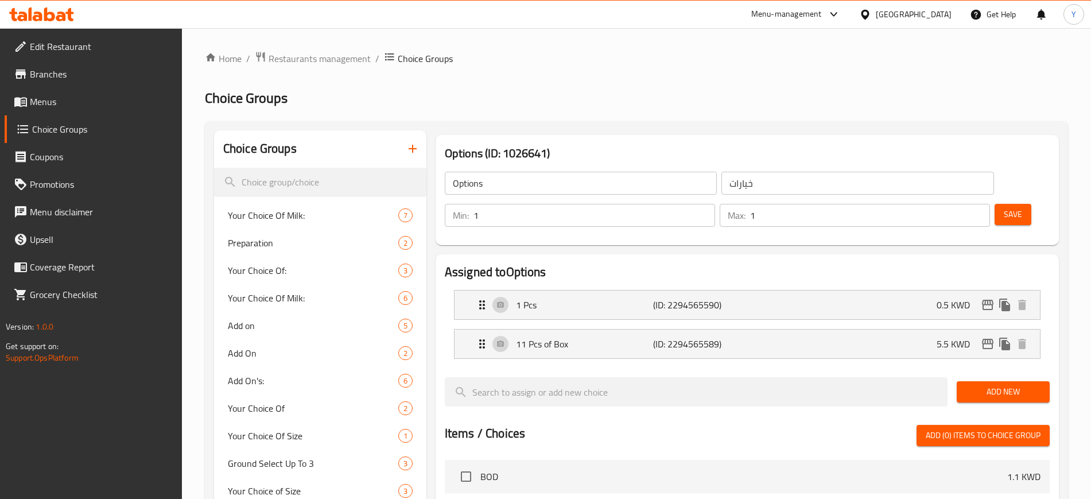
type input "5.5"
click at [1003, 207] on span "Save" at bounding box center [1012, 214] width 18 height 14
